Goal: Navigation & Orientation: Find specific page/section

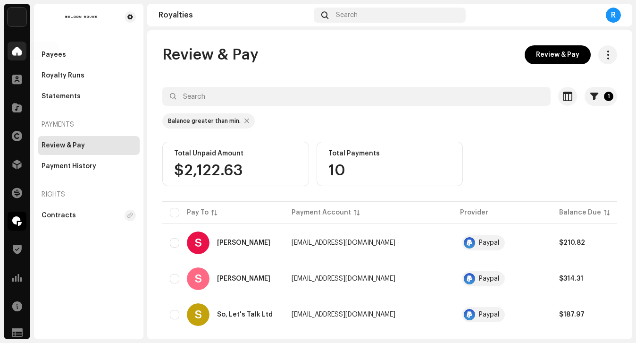
click at [19, 56] on div at bounding box center [17, 51] width 19 height 19
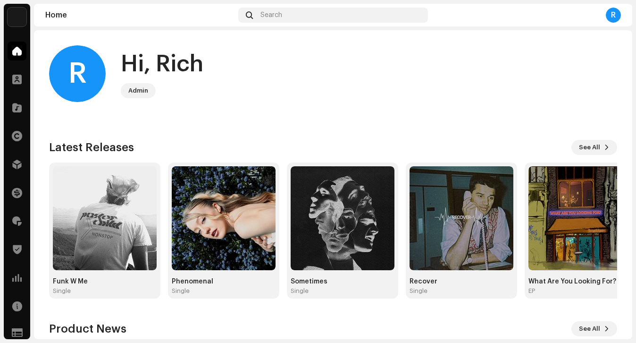
click at [17, 288] on div "Analytics" at bounding box center [17, 277] width 26 height 26
click at [17, 279] on span at bounding box center [16, 278] width 9 height 8
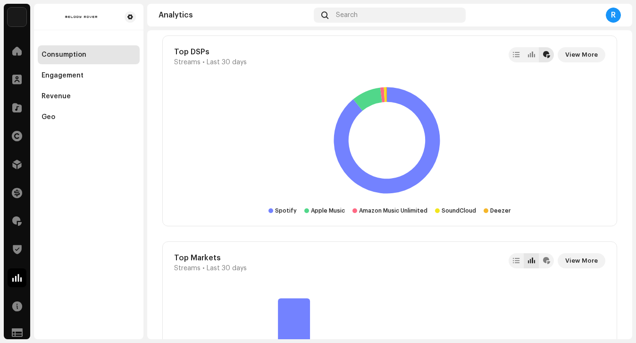
scroll to position [1165, 0]
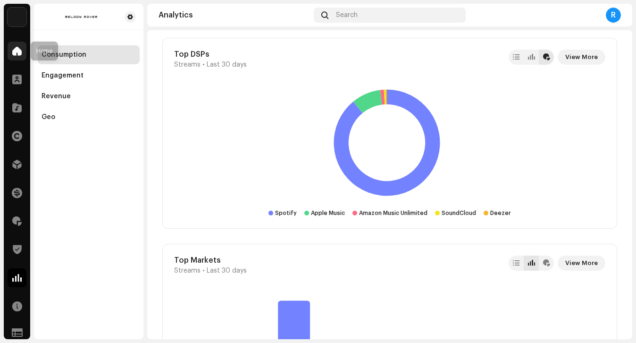
click at [11, 51] on div at bounding box center [17, 51] width 19 height 19
